Goal: Information Seeking & Learning: Understand process/instructions

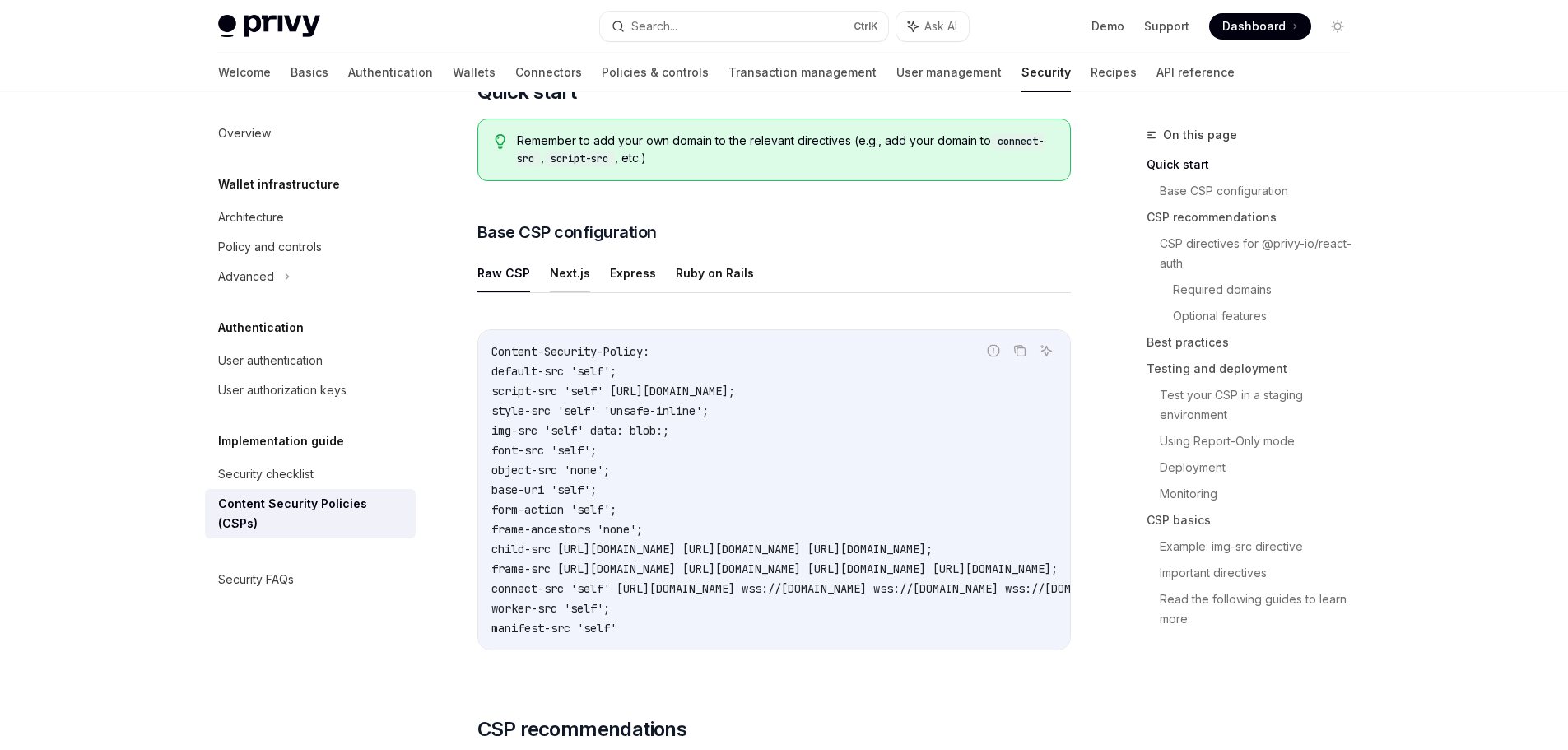
click at [562, 279] on button "Next.js" at bounding box center [570, 273] width 40 height 39
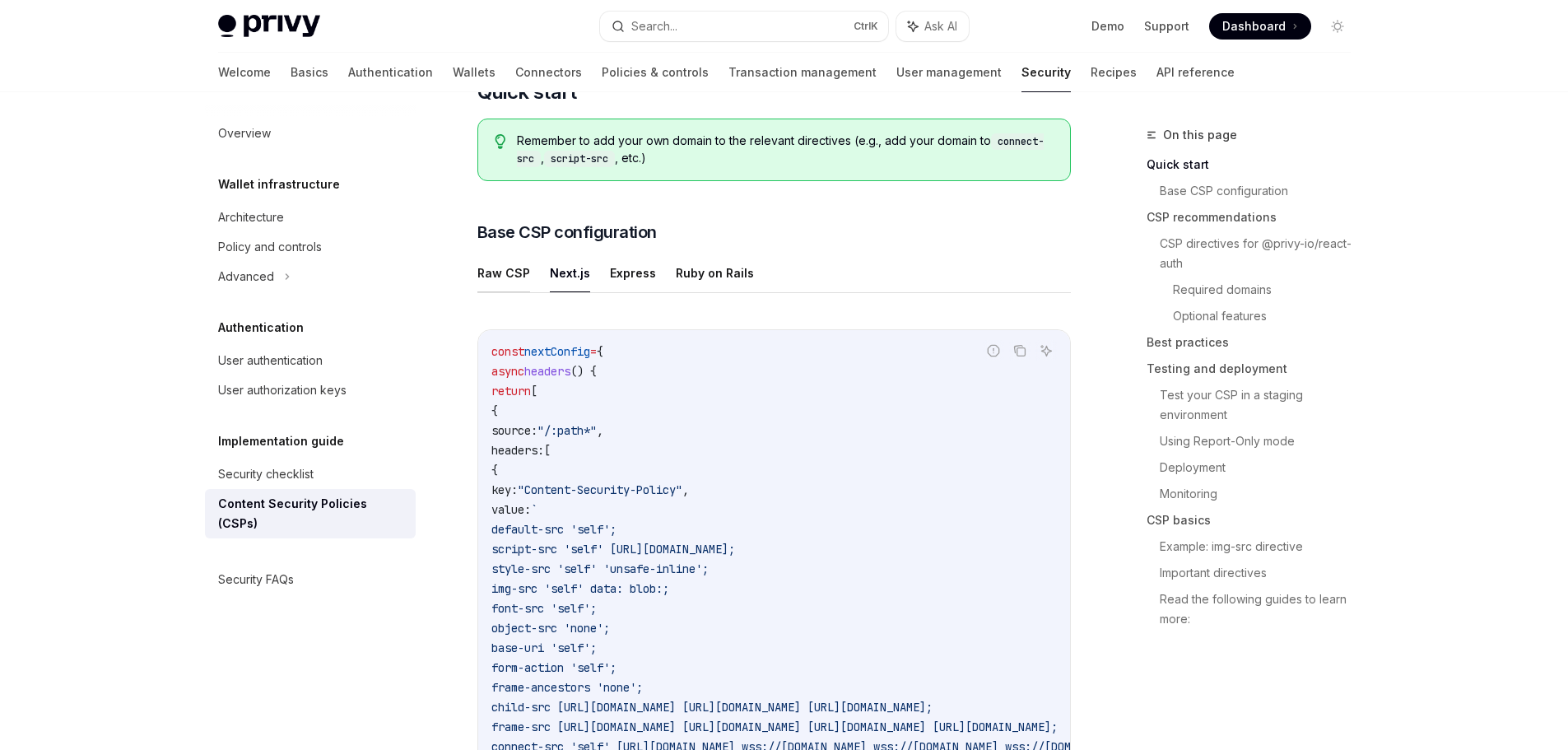
click at [501, 279] on button "Raw CSP" at bounding box center [504, 273] width 53 height 39
type textarea "*"
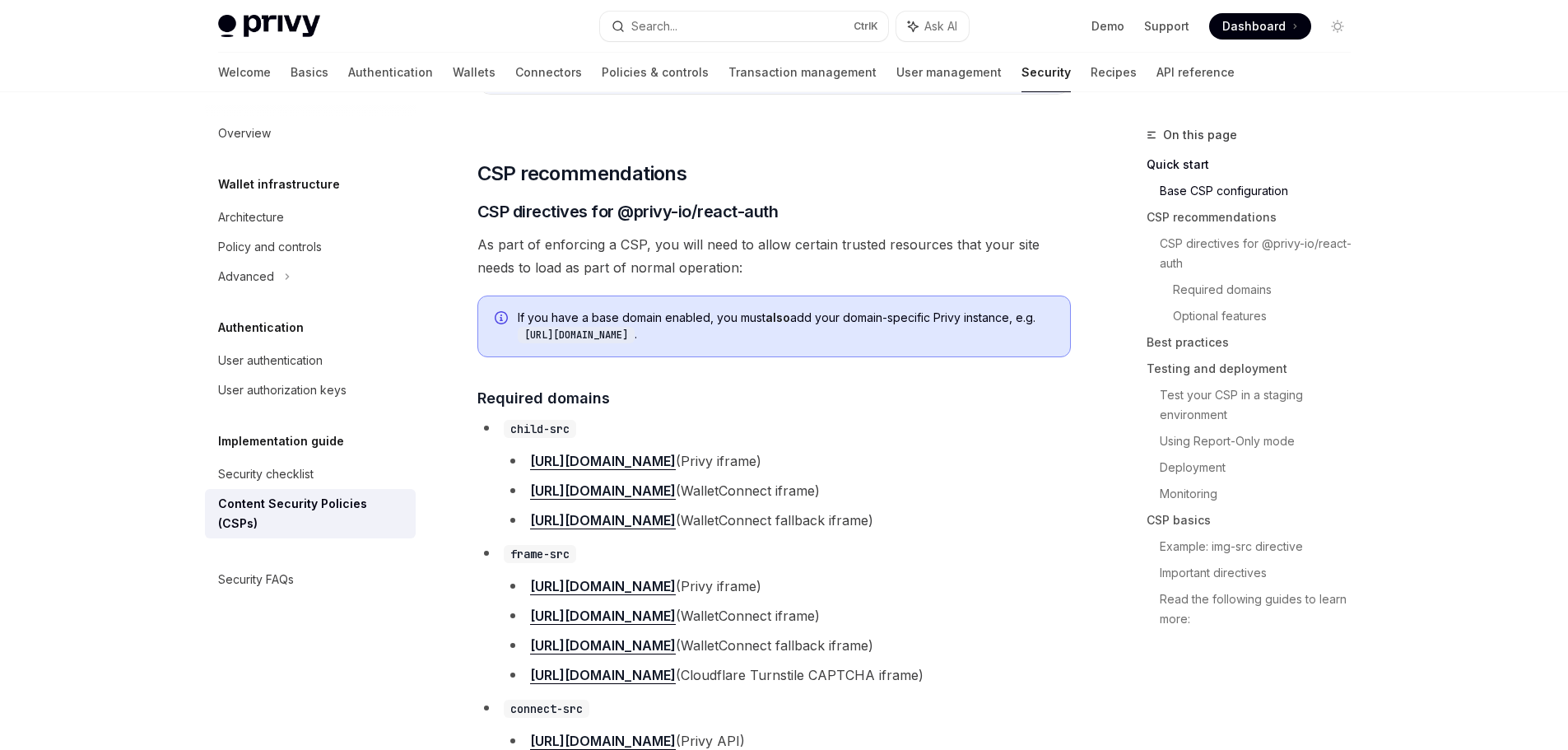
scroll to position [905, 0]
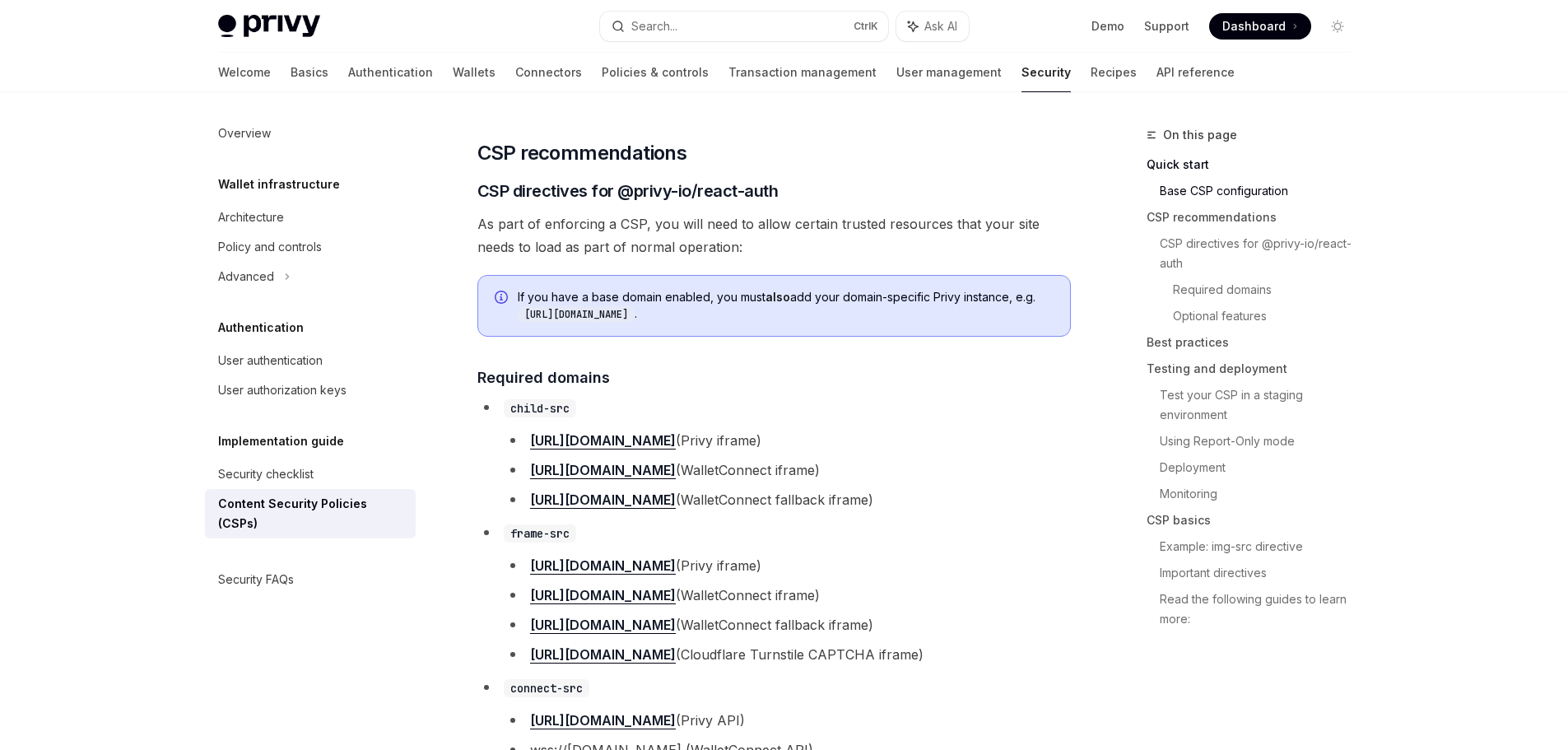
click at [720, 246] on span "As part of enforcing a CSP, you will need to allow certain trusted resources th…" at bounding box center [774, 235] width 594 height 46
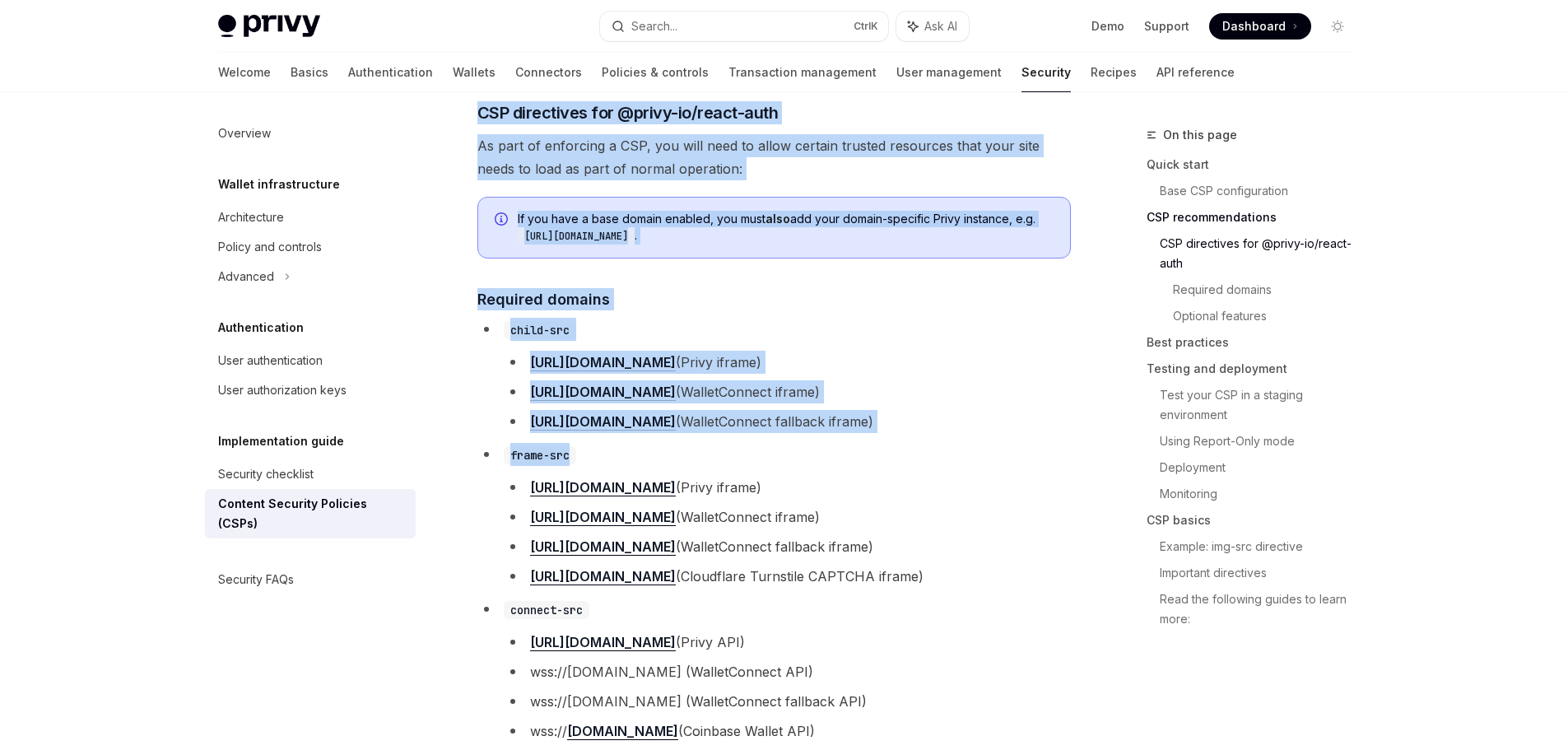
scroll to position [987, 0]
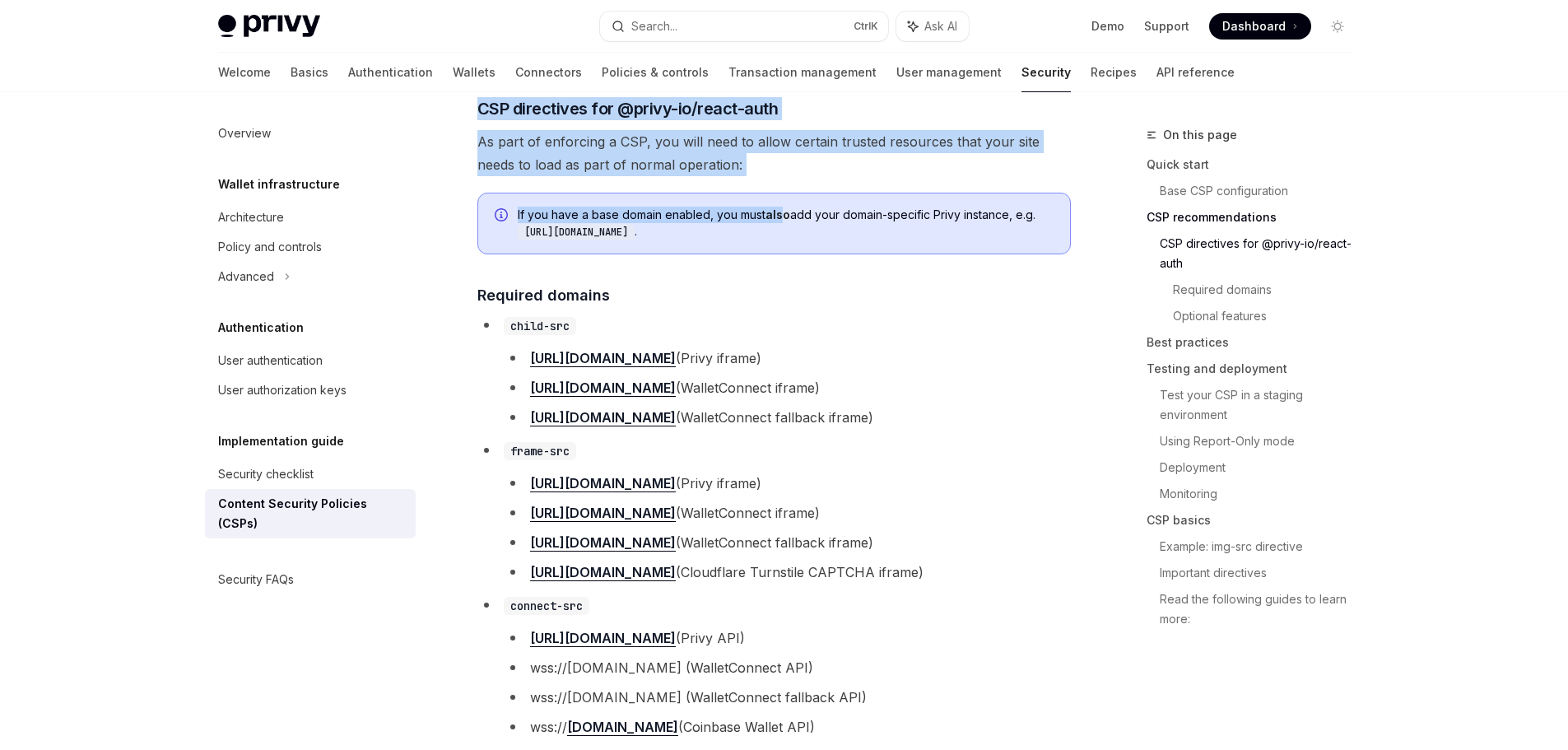
drag, startPoint x: 511, startPoint y: 257, endPoint x: 787, endPoint y: 222, distance: 278.2
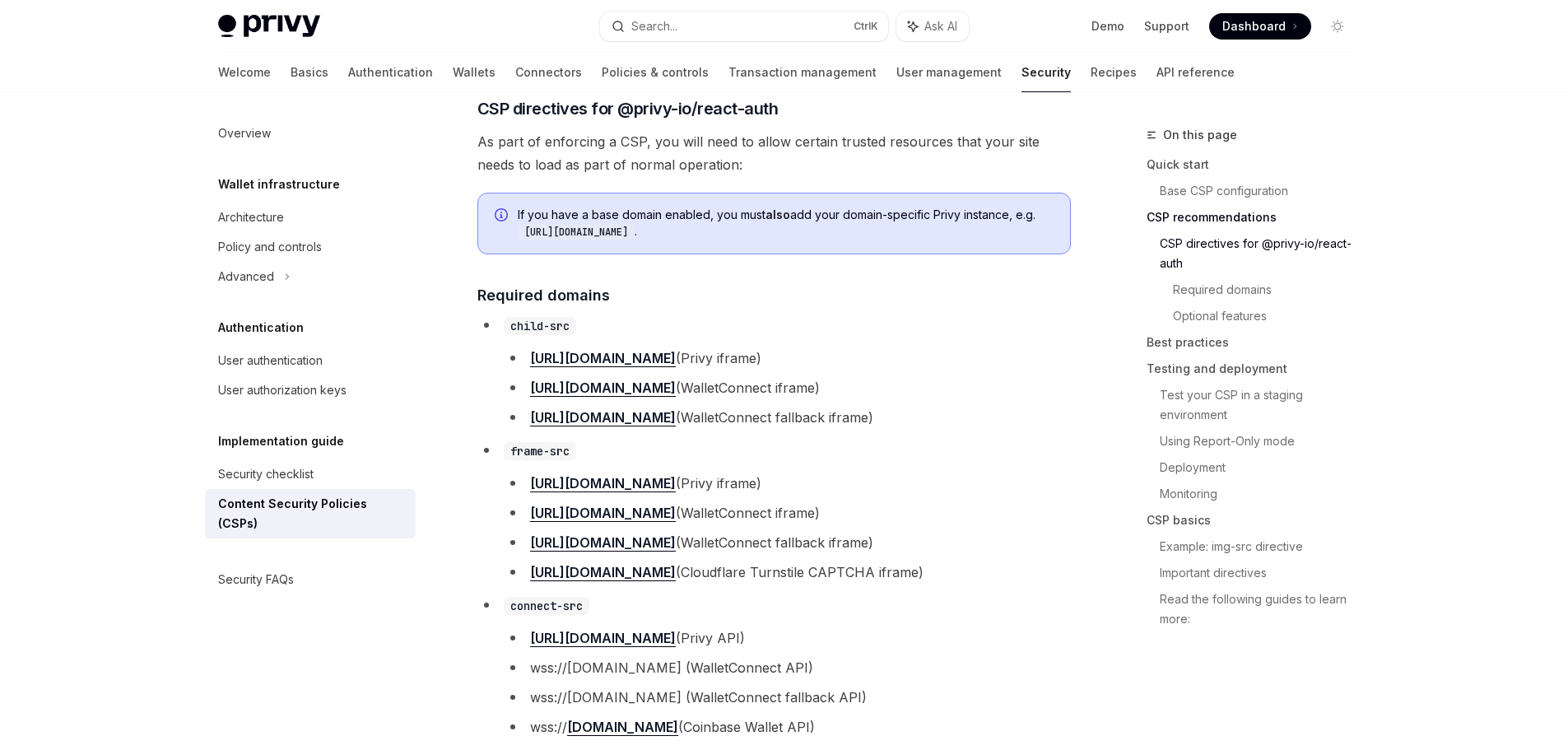
drag, startPoint x: 481, startPoint y: 112, endPoint x: 804, endPoint y: 372, distance: 414.6
click at [835, 306] on h4 "​ Required domains" at bounding box center [774, 295] width 594 height 22
drag, startPoint x: 747, startPoint y: 247, endPoint x: 520, endPoint y: 245, distance: 227.0
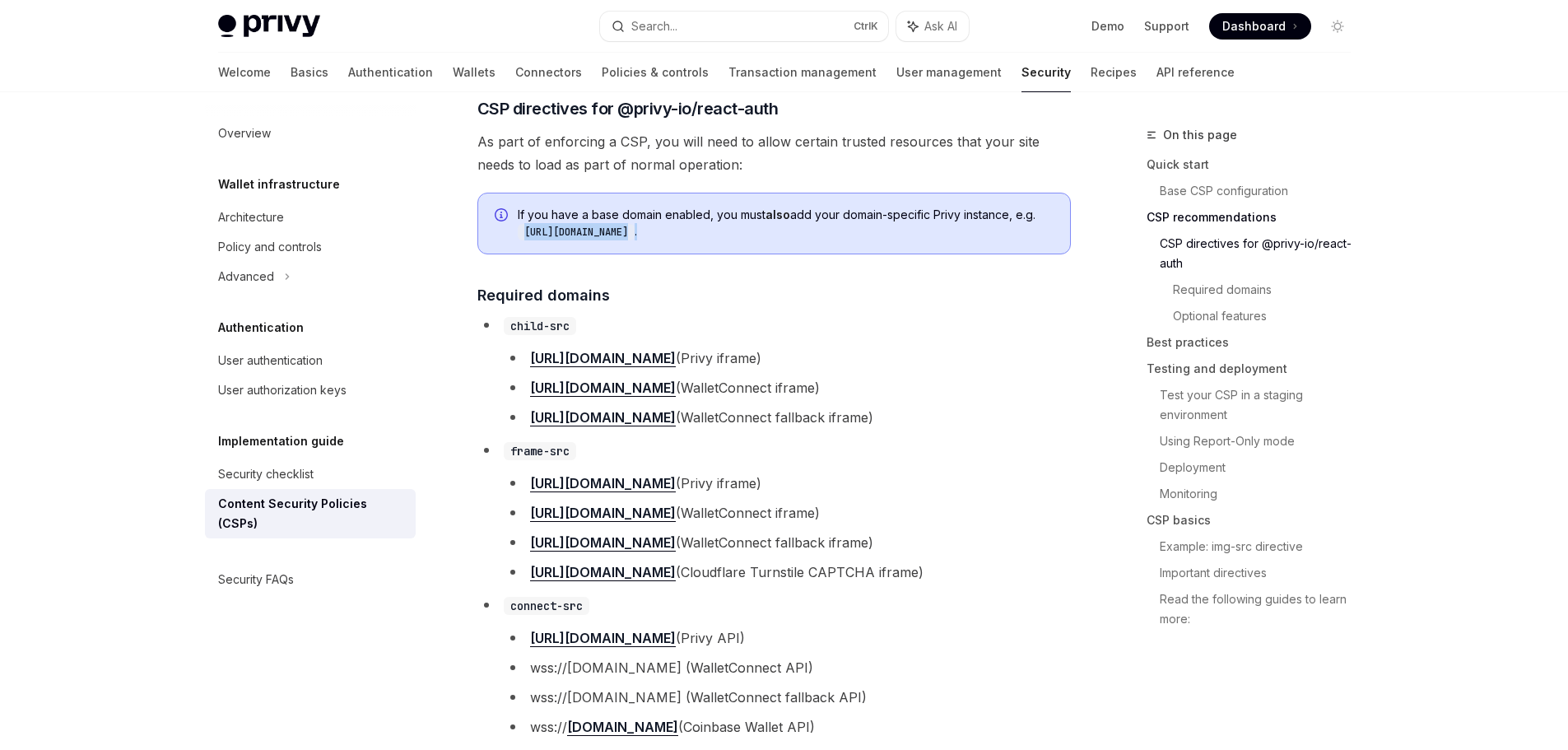
click at [520, 245] on div "If you have a base domain enabled, you must also add your domain-specific Privy…" at bounding box center [774, 223] width 594 height 61
copy span "[URL][DOMAIN_NAME] ."
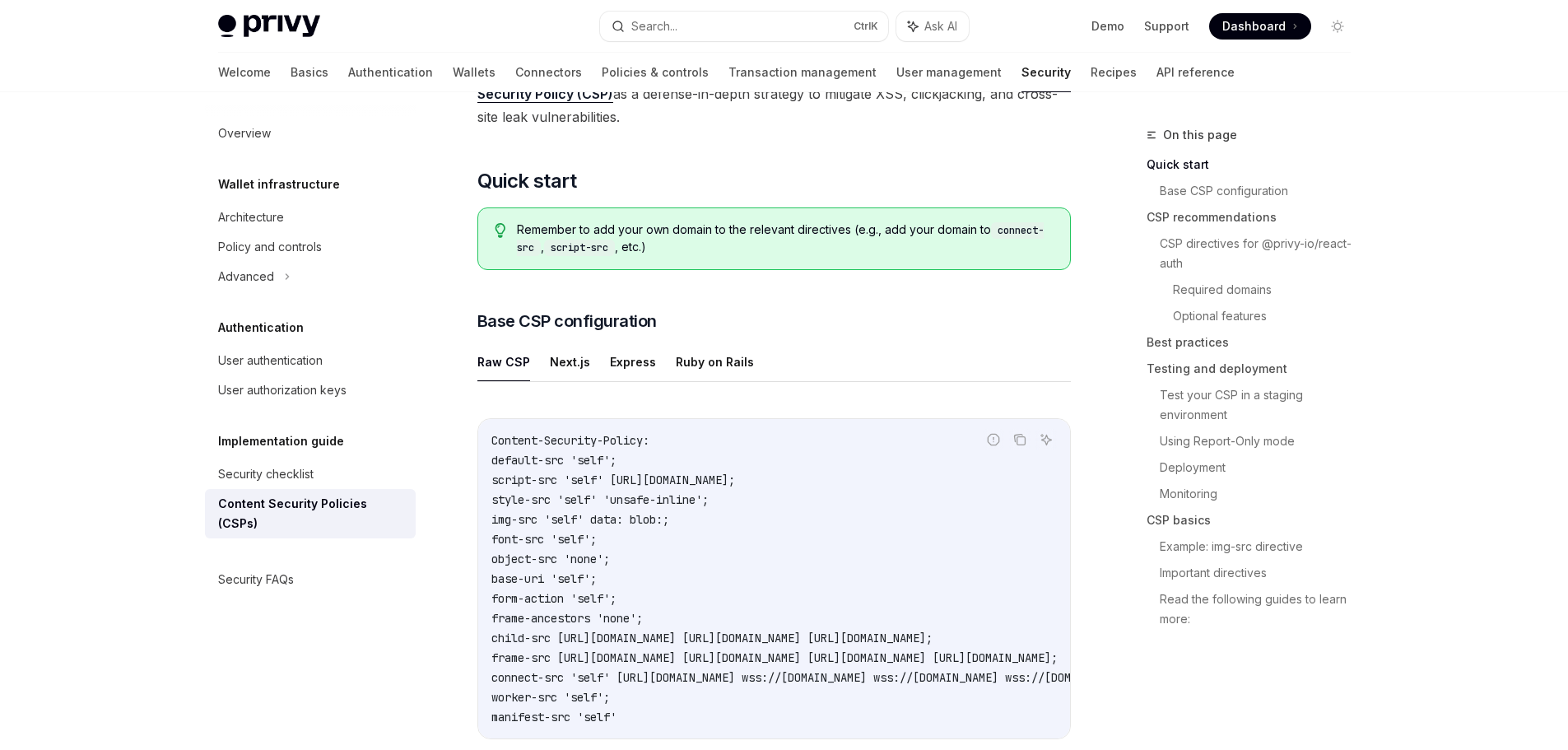
scroll to position [247, 0]
